Goal: Obtain resource: Obtain resource

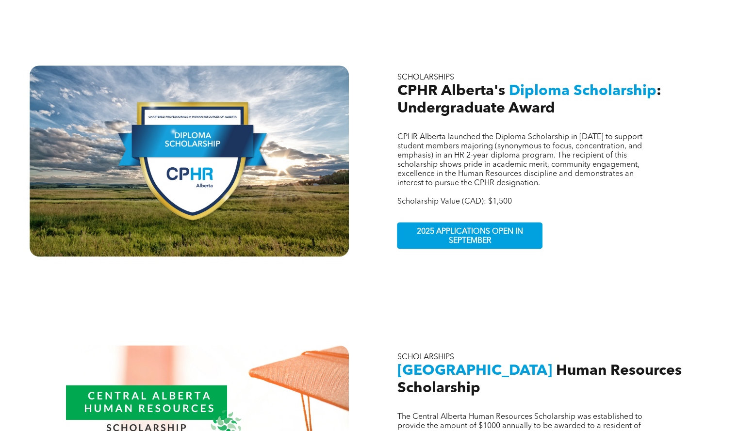
scroll to position [599, 0]
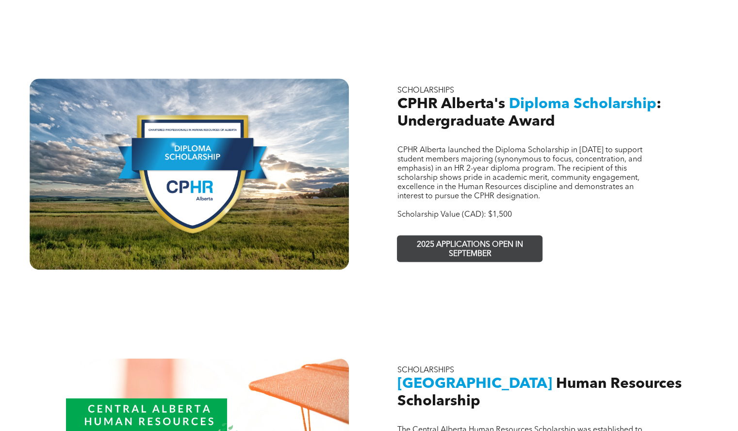
click at [509, 236] on span "2025 APPLICATIONS OPEN IN SEPTEMBER" at bounding box center [470, 250] width 142 height 28
